Goal: Register for event/course

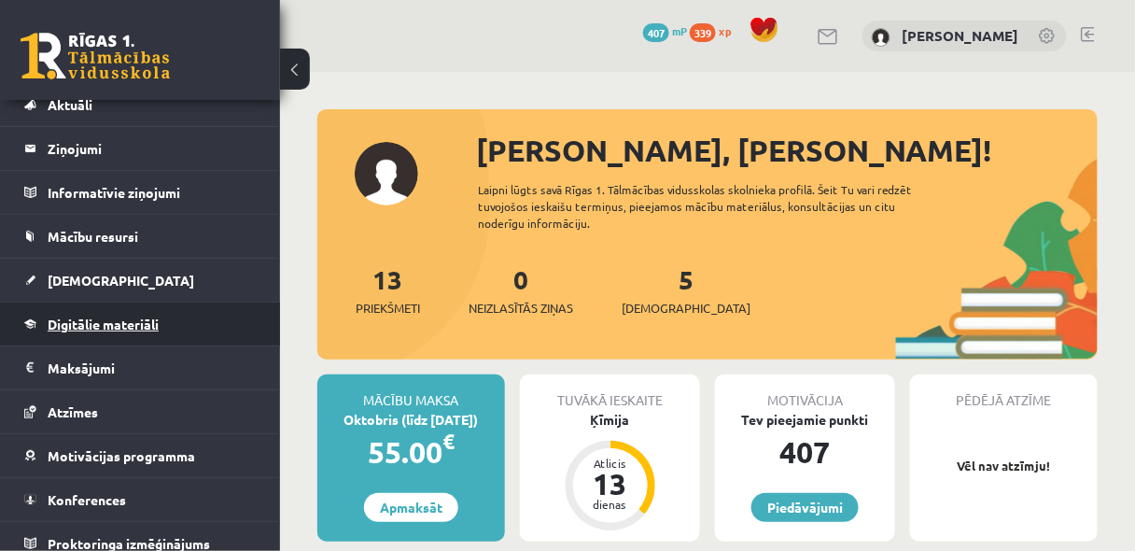
scroll to position [71, 0]
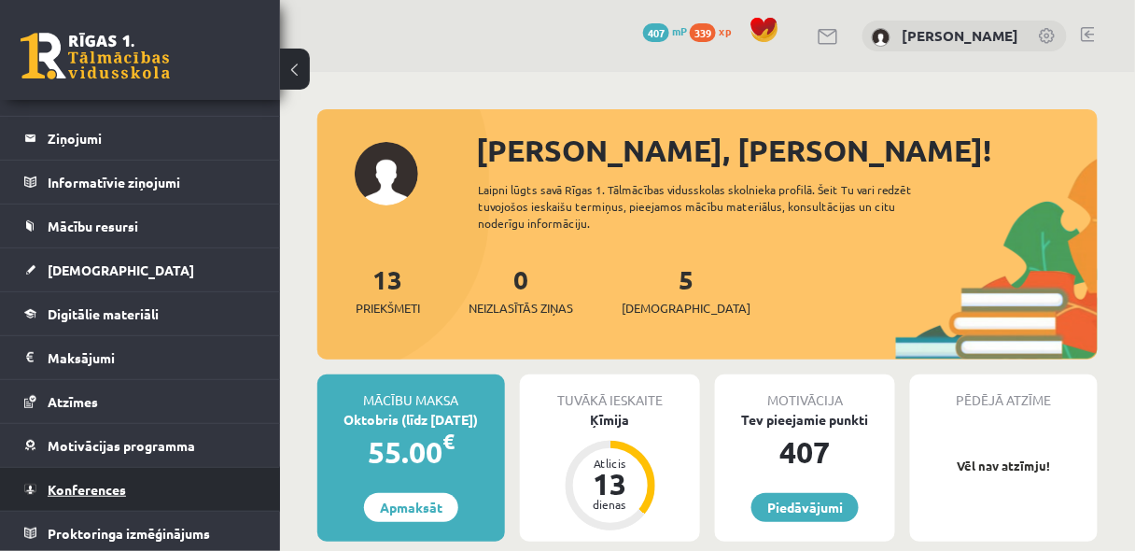
click at [116, 482] on span "Konferences" at bounding box center [87, 489] width 78 height 17
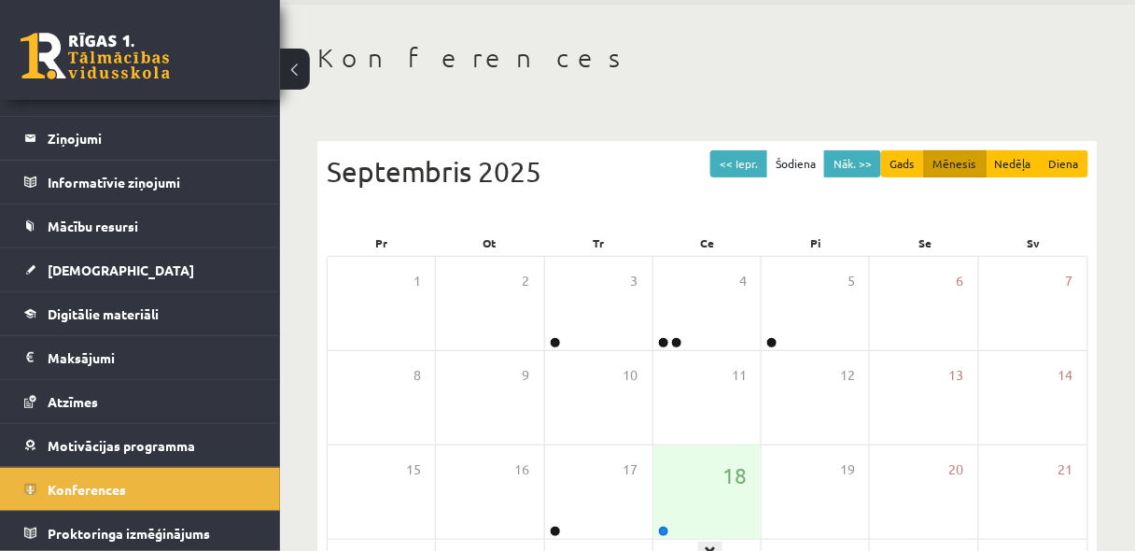
scroll to position [199, 0]
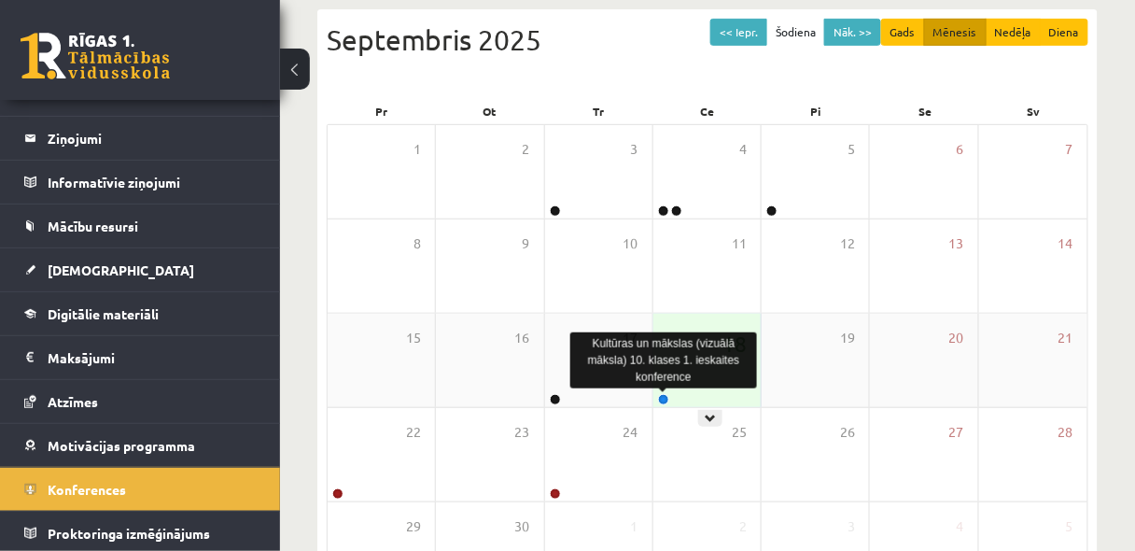
click at [664, 396] on link at bounding box center [663, 399] width 11 height 11
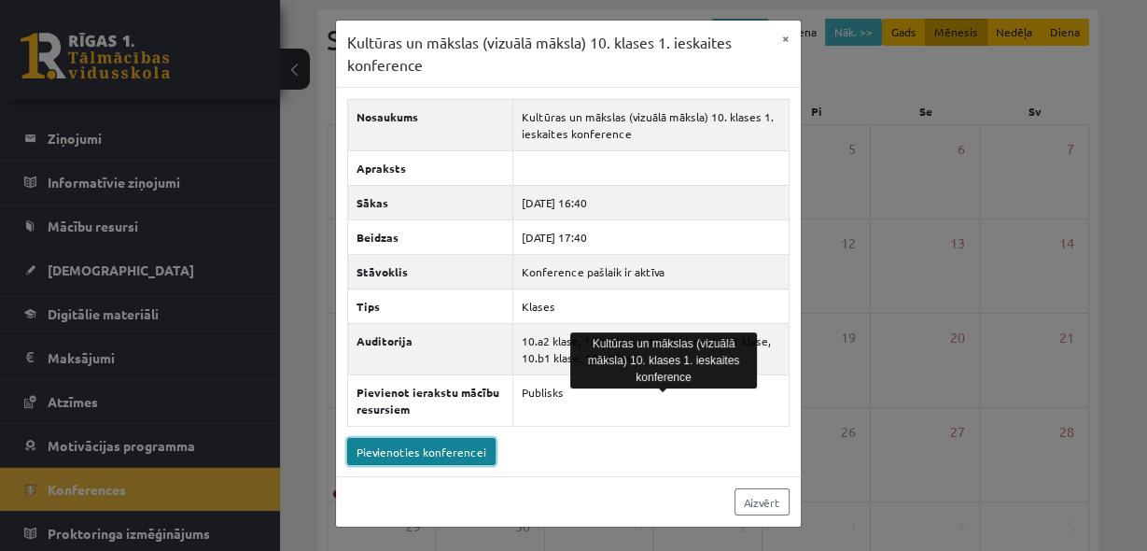
click at [468, 451] on link "Pievienoties konferencei" at bounding box center [421, 451] width 148 height 27
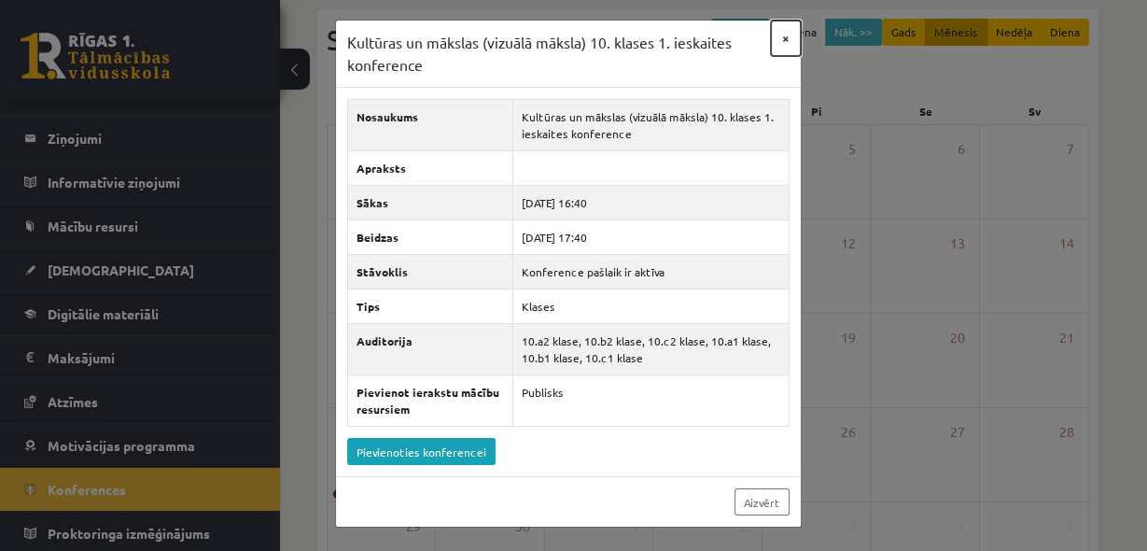
click at [785, 38] on button "×" at bounding box center [786, 38] width 30 height 35
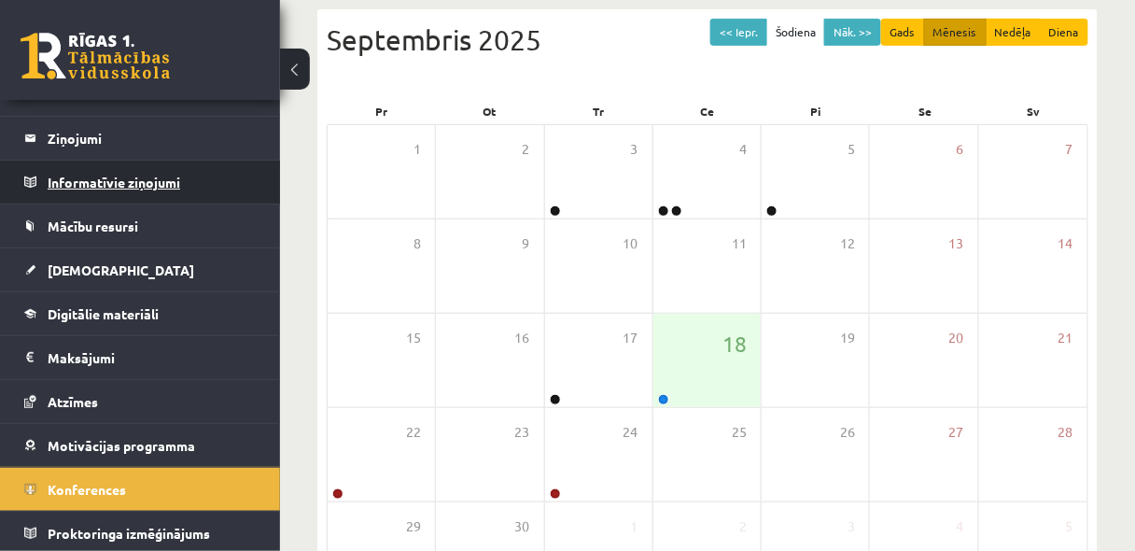
click at [76, 189] on legend "Informatīvie ziņojumi 0" at bounding box center [152, 182] width 209 height 43
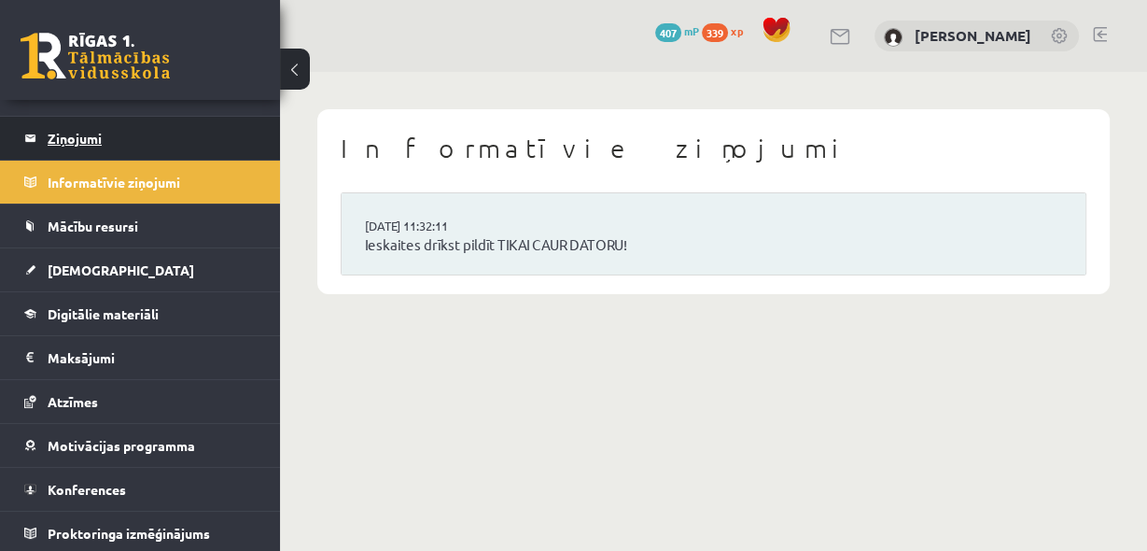
click at [74, 139] on legend "Ziņojumi 0" at bounding box center [152, 138] width 209 height 43
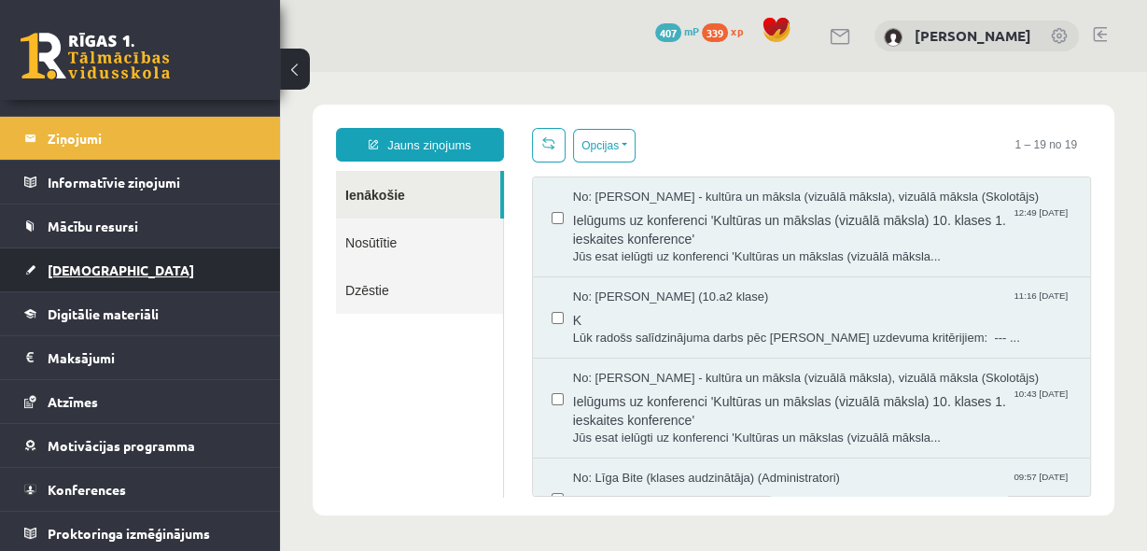
click at [92, 271] on span "[DEMOGRAPHIC_DATA]" at bounding box center [121, 269] width 147 height 17
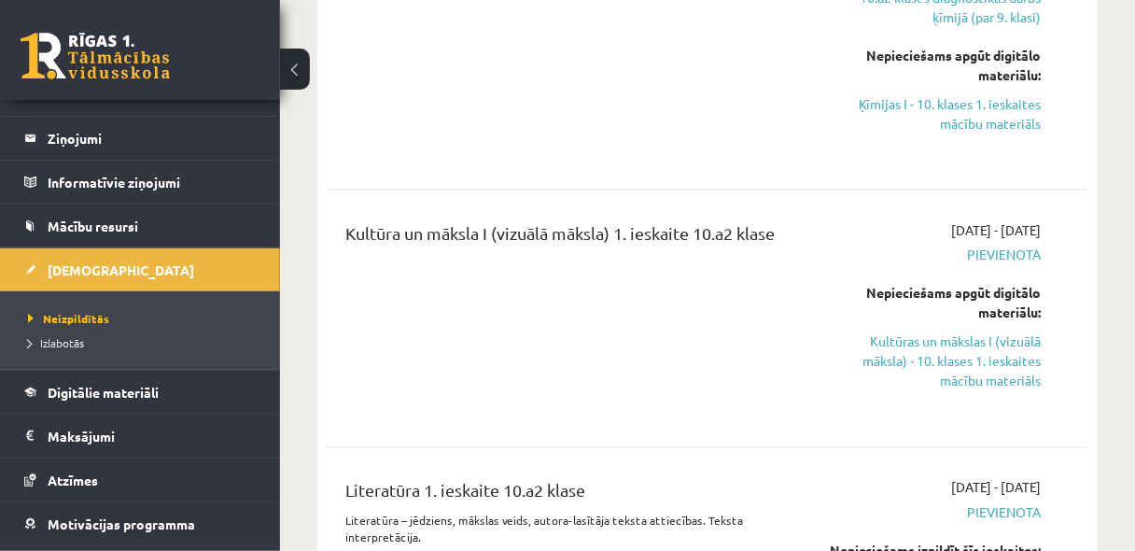
scroll to position [647, 0]
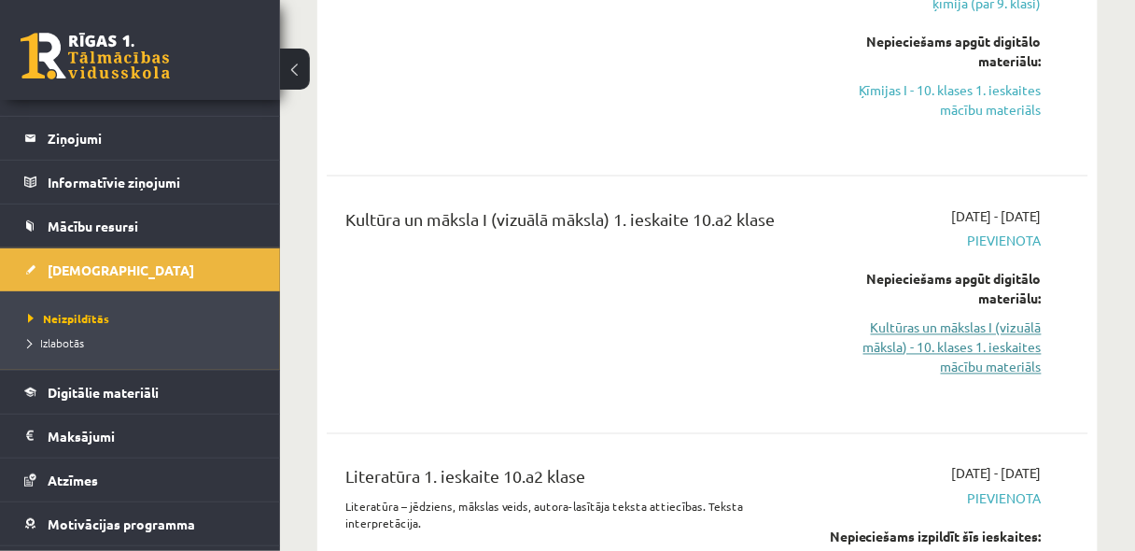
click at [1006, 374] on link "Kultūras un mākslas I (vizuālā māksla) - 10. klases 1. ieskaites mācību materiā…" at bounding box center [935, 347] width 214 height 59
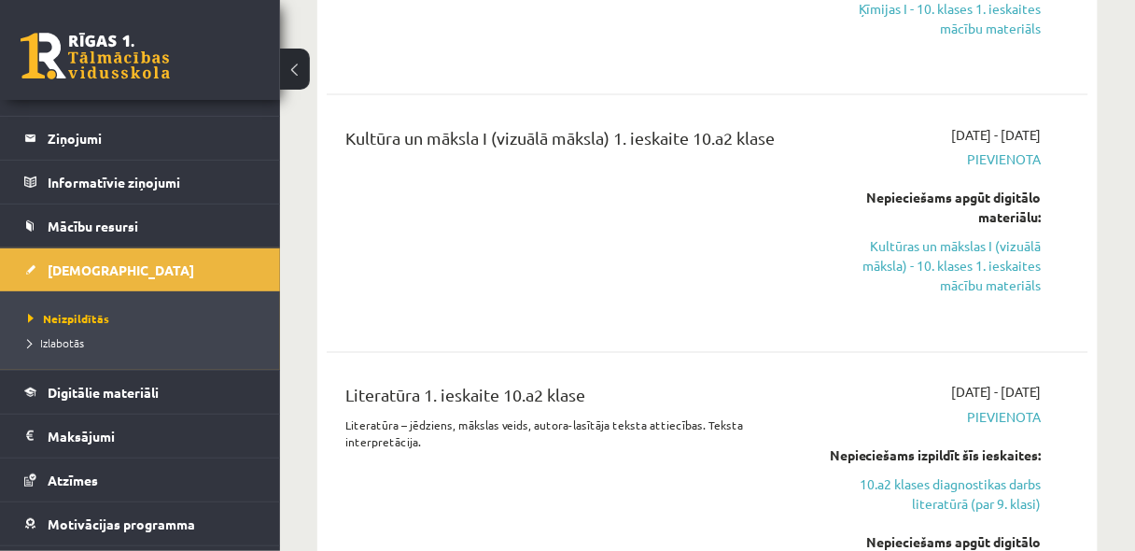
scroll to position [747, 0]
